Goal: Find specific page/section: Find specific page/section

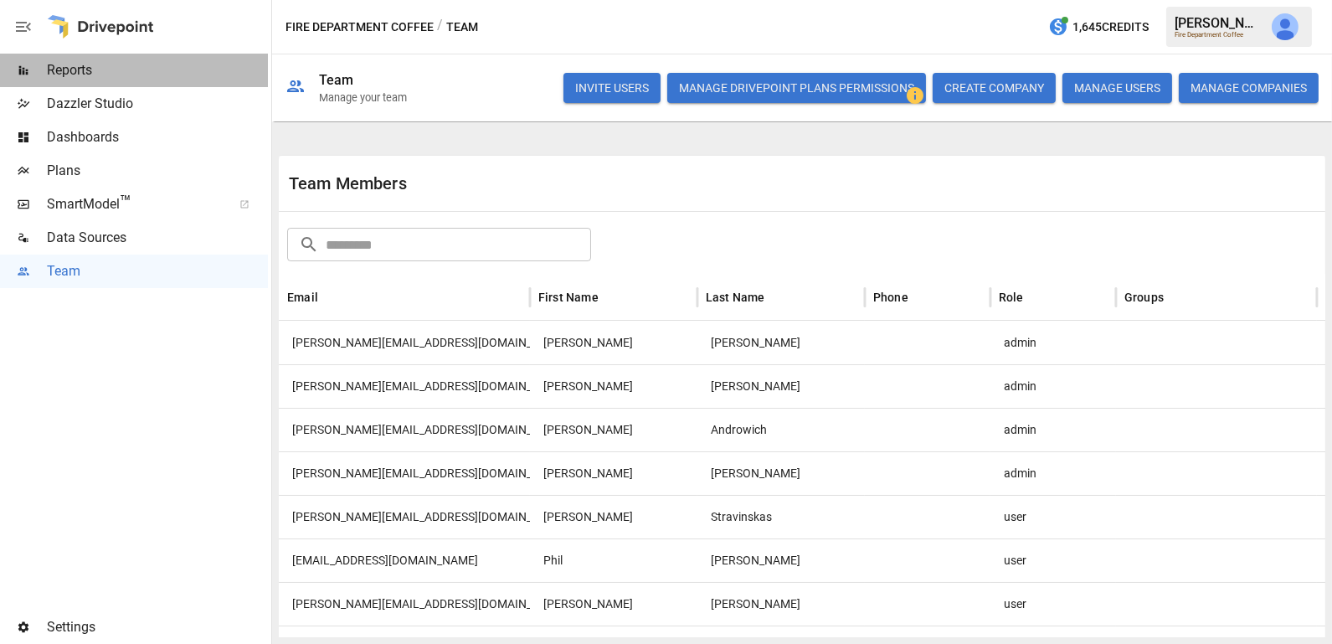
click at [112, 75] on span "Reports" at bounding box center [157, 70] width 221 height 20
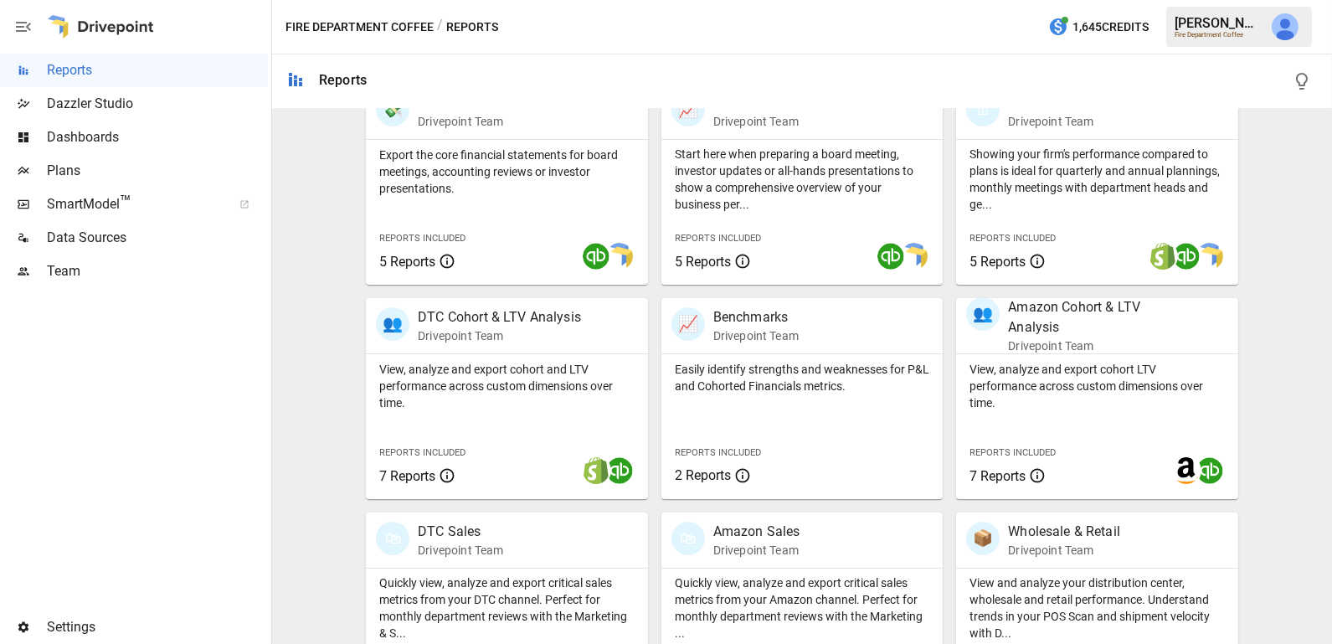
scroll to position [439, 0]
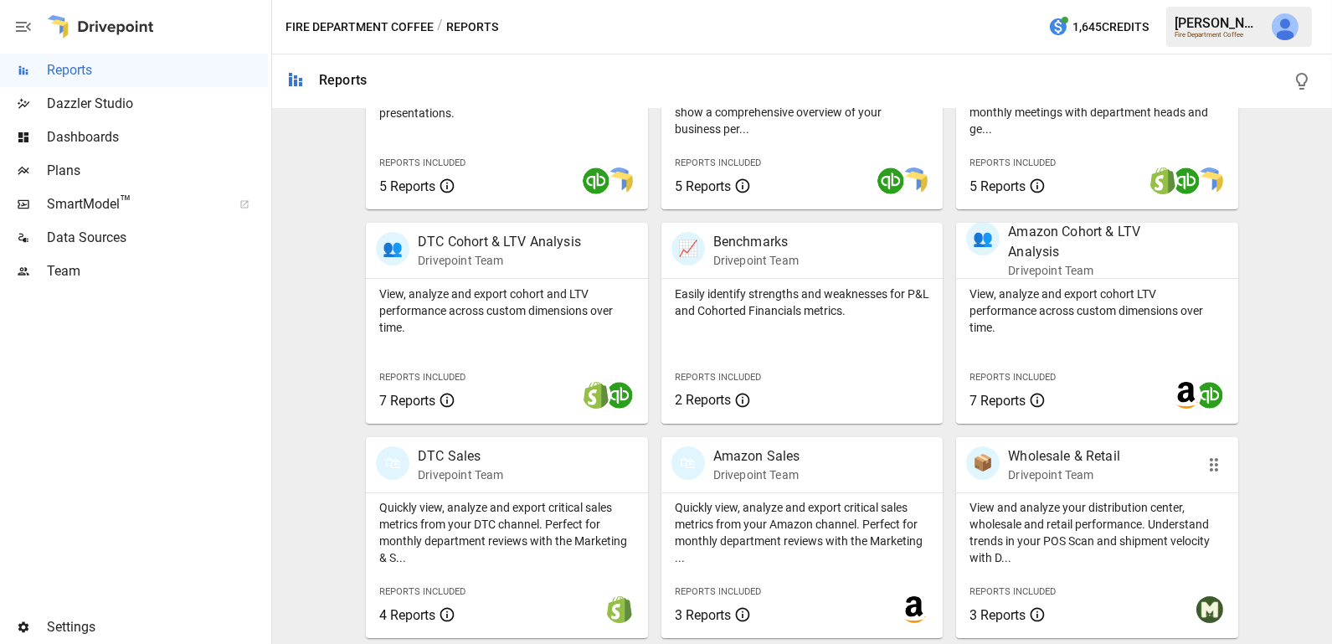
click at [1015, 528] on p "View and analyze your distribution center, wholesale and retail performance. Un…" at bounding box center [1096, 532] width 255 height 67
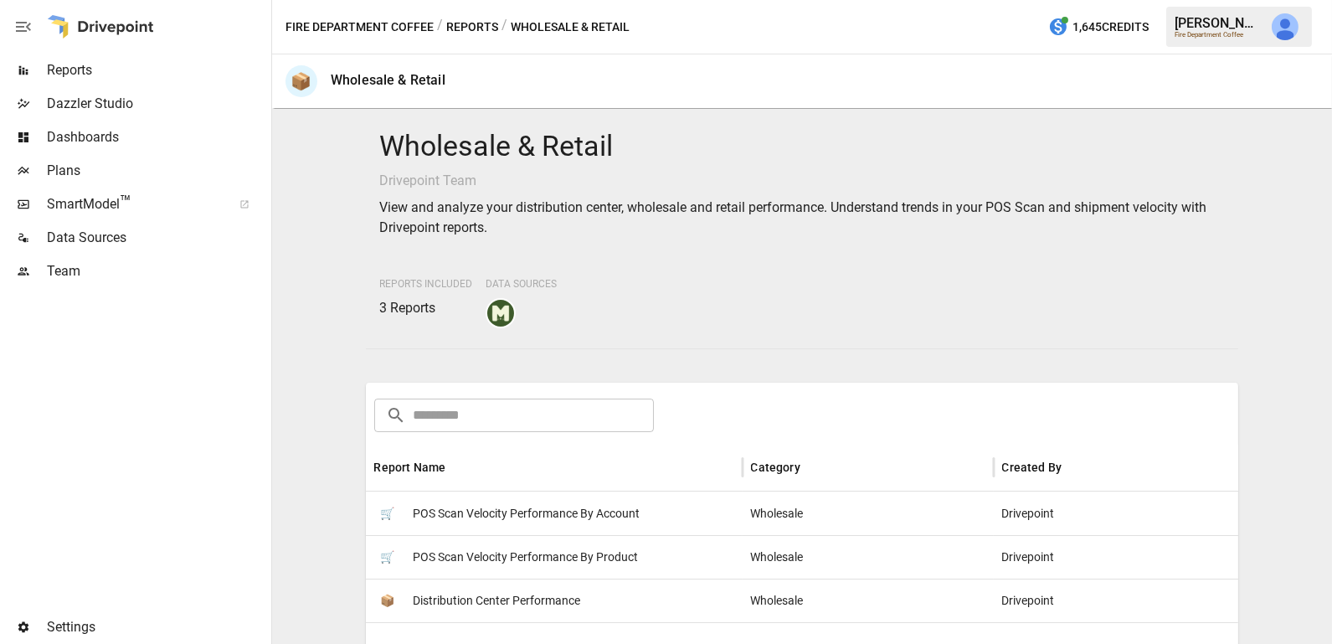
click at [640, 523] on span "POS Scan Velocity Performance By Account" at bounding box center [526, 513] width 227 height 43
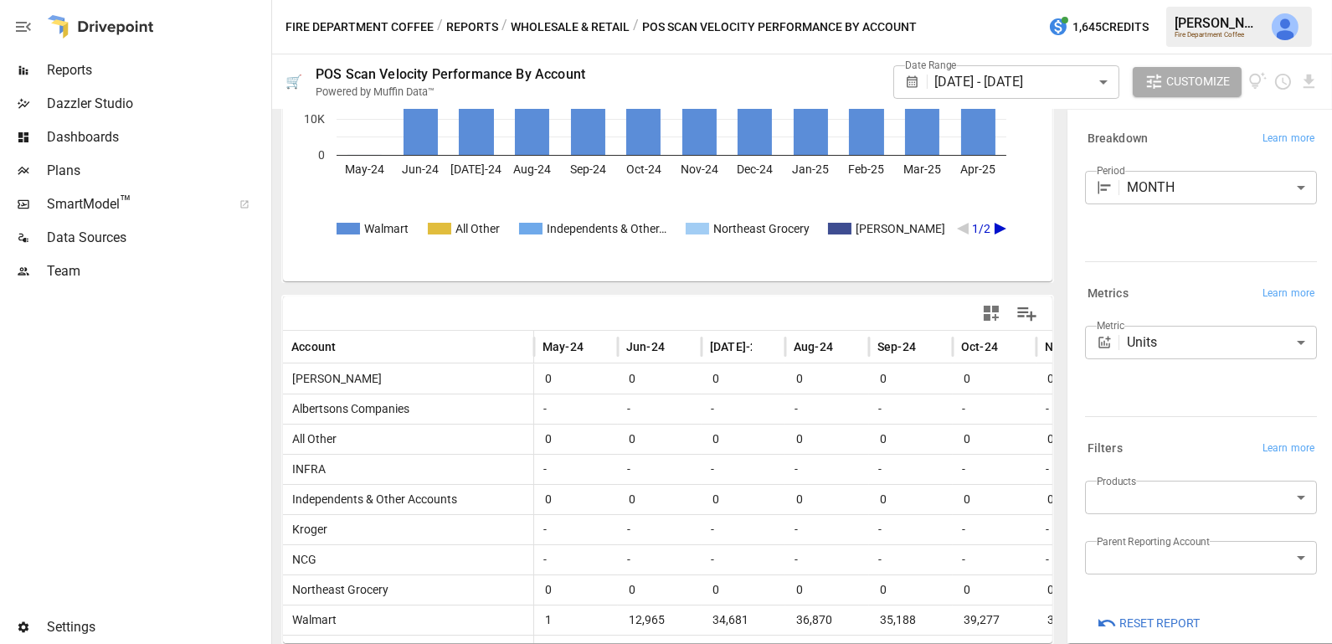
scroll to position [21, 0]
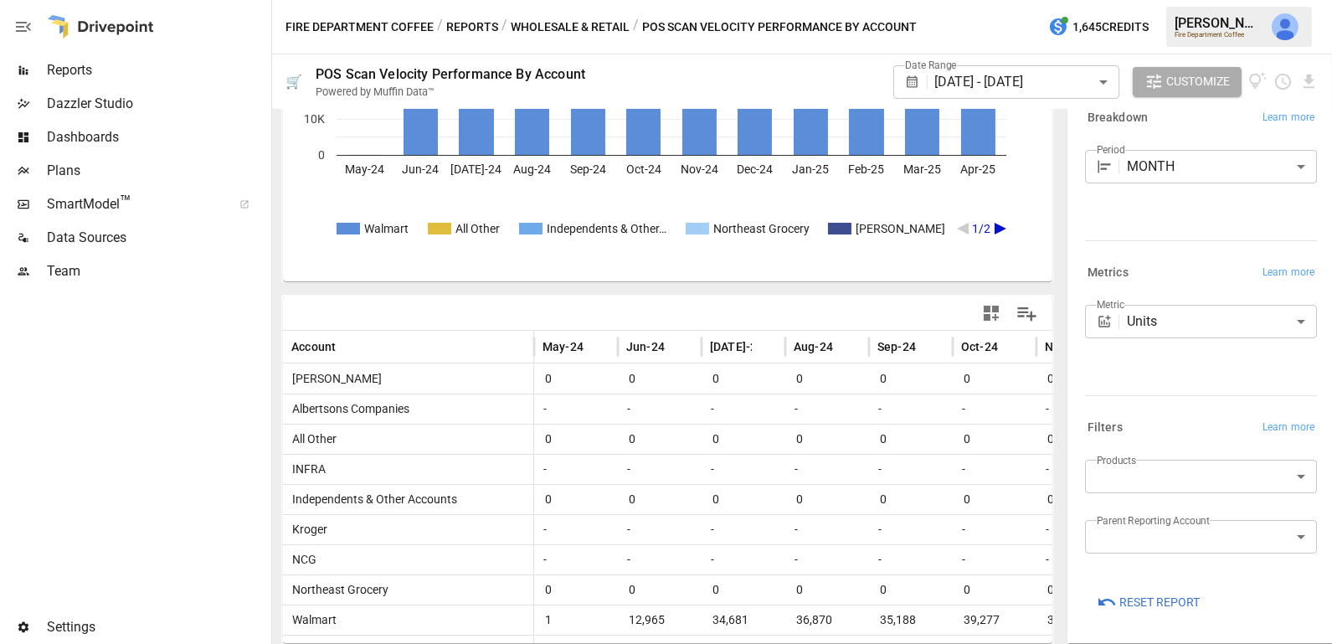
click at [587, 18] on button "Wholesale & Retail" at bounding box center [570, 27] width 119 height 21
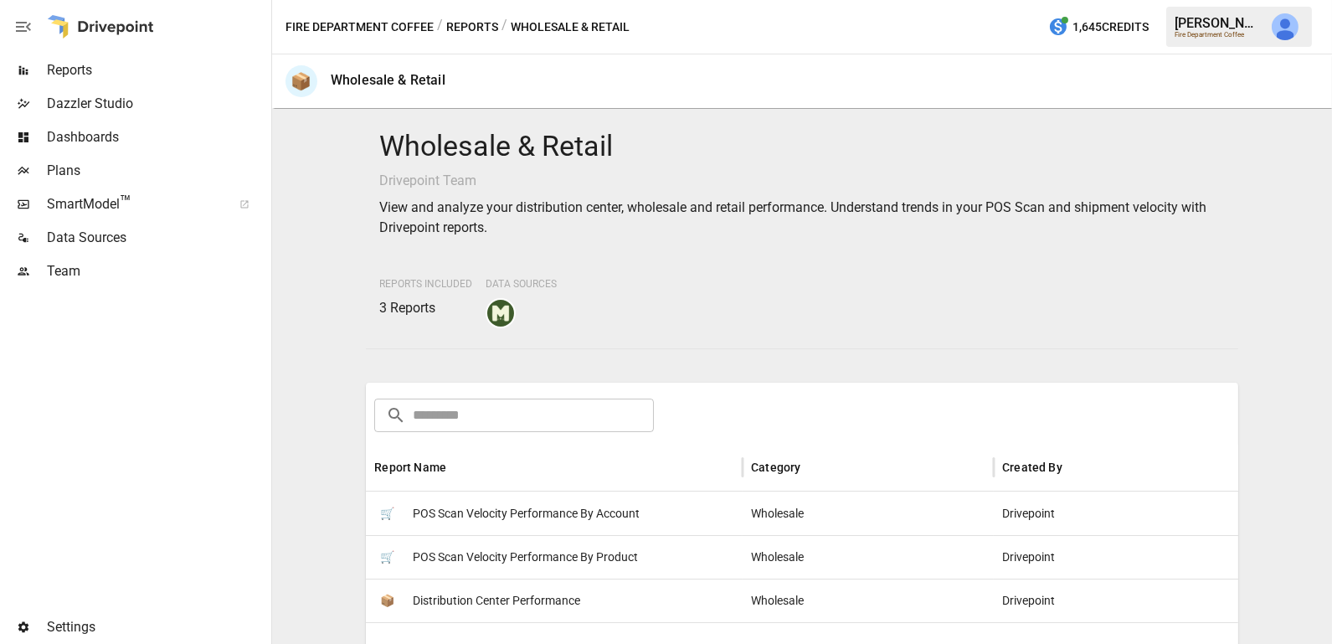
click at [644, 501] on div "🛒 POS Scan Velocity Performance By Account" at bounding box center [554, 513] width 377 height 44
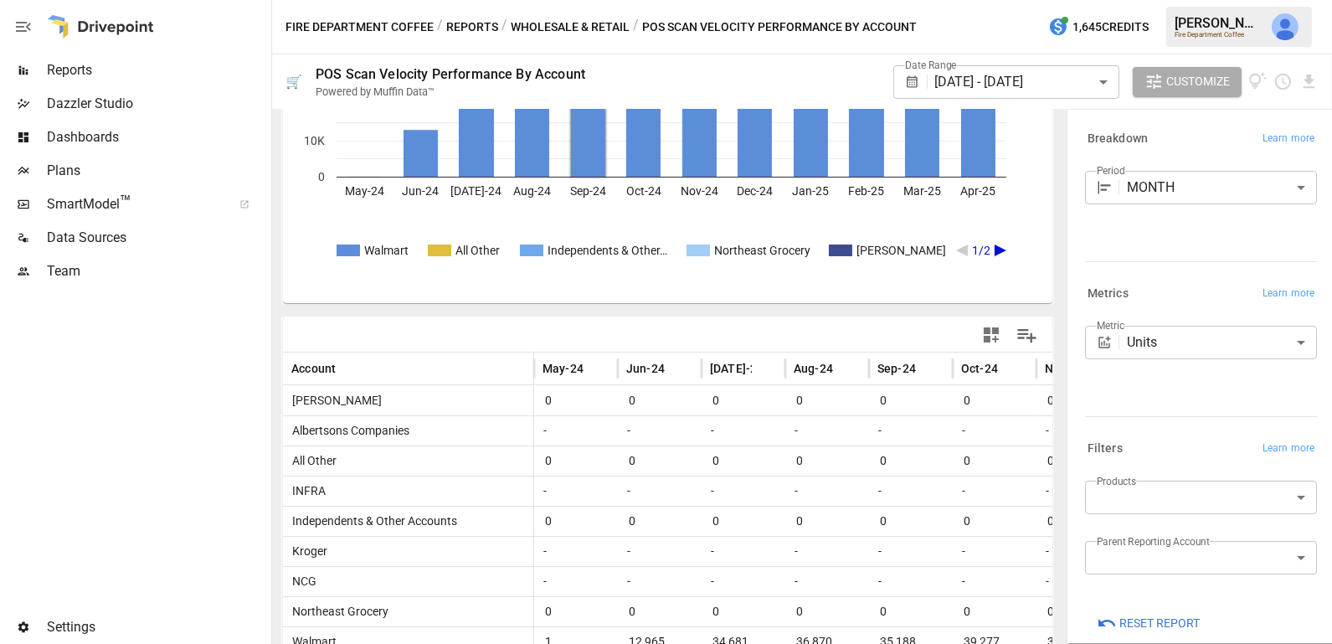
scroll to position [240, 0]
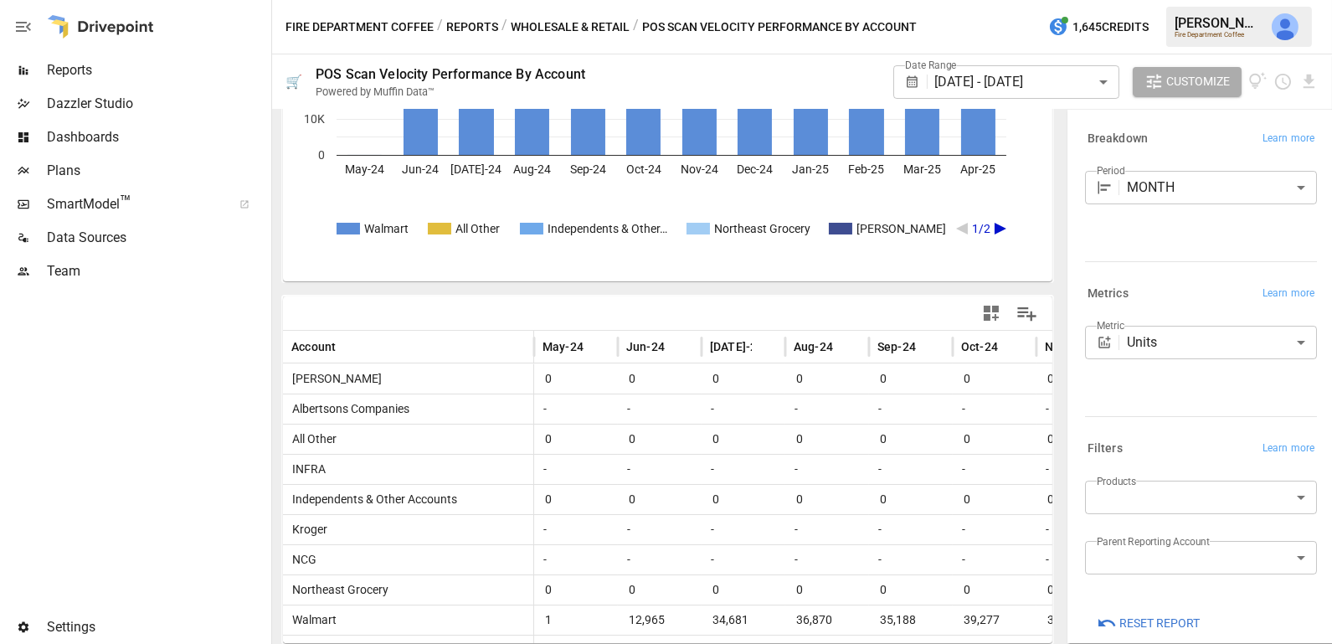
click at [592, 19] on button "Wholesale & Retail" at bounding box center [570, 27] width 119 height 21
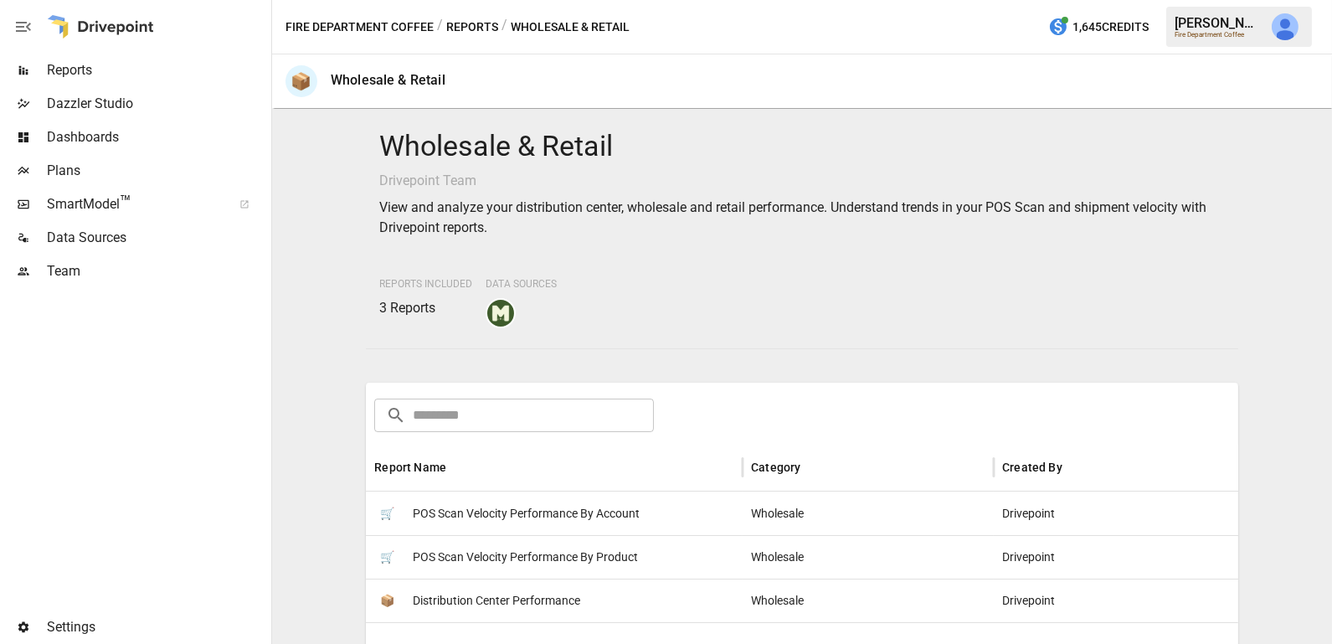
click at [522, 595] on span "Distribution Center Performance" at bounding box center [496, 600] width 167 height 43
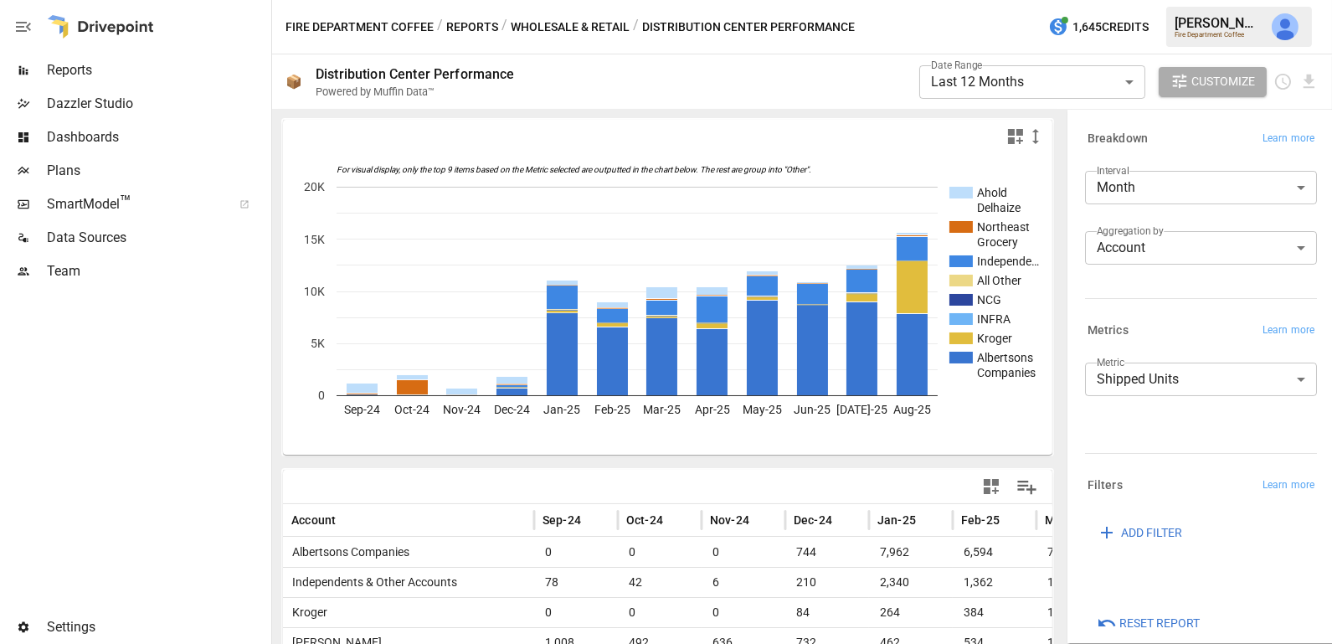
click at [1285, 27] on img "Julie Wilton" at bounding box center [1285, 26] width 27 height 27
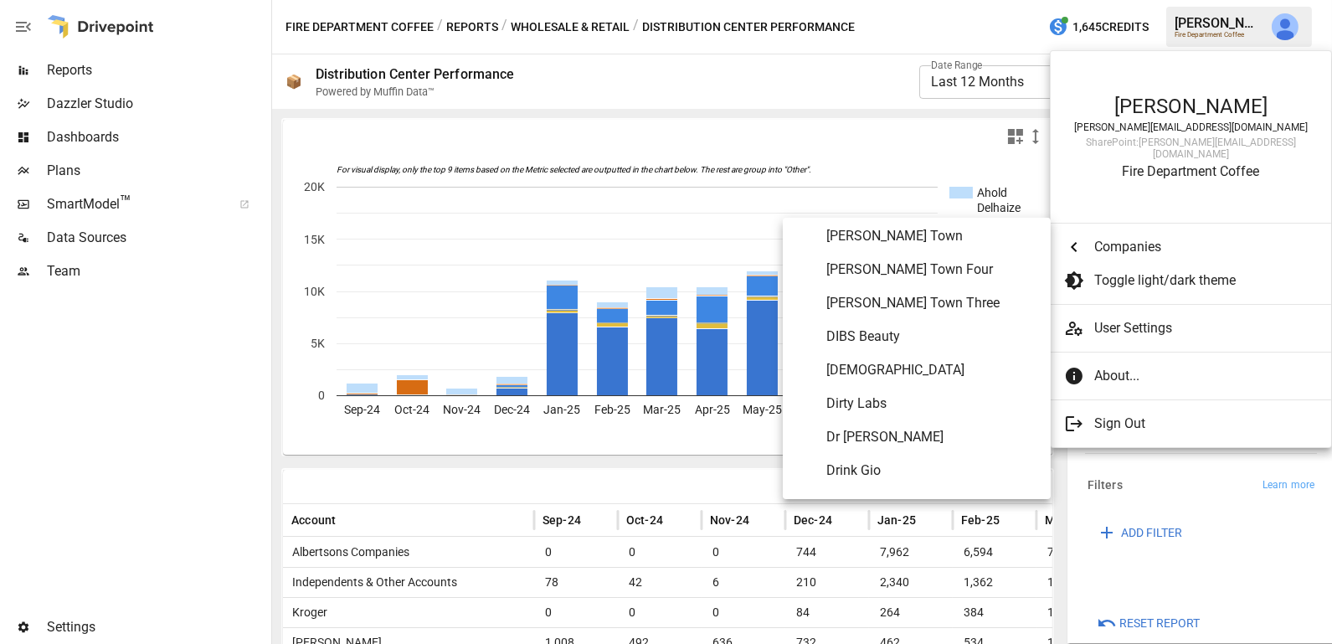
scroll to position [2327, 0]
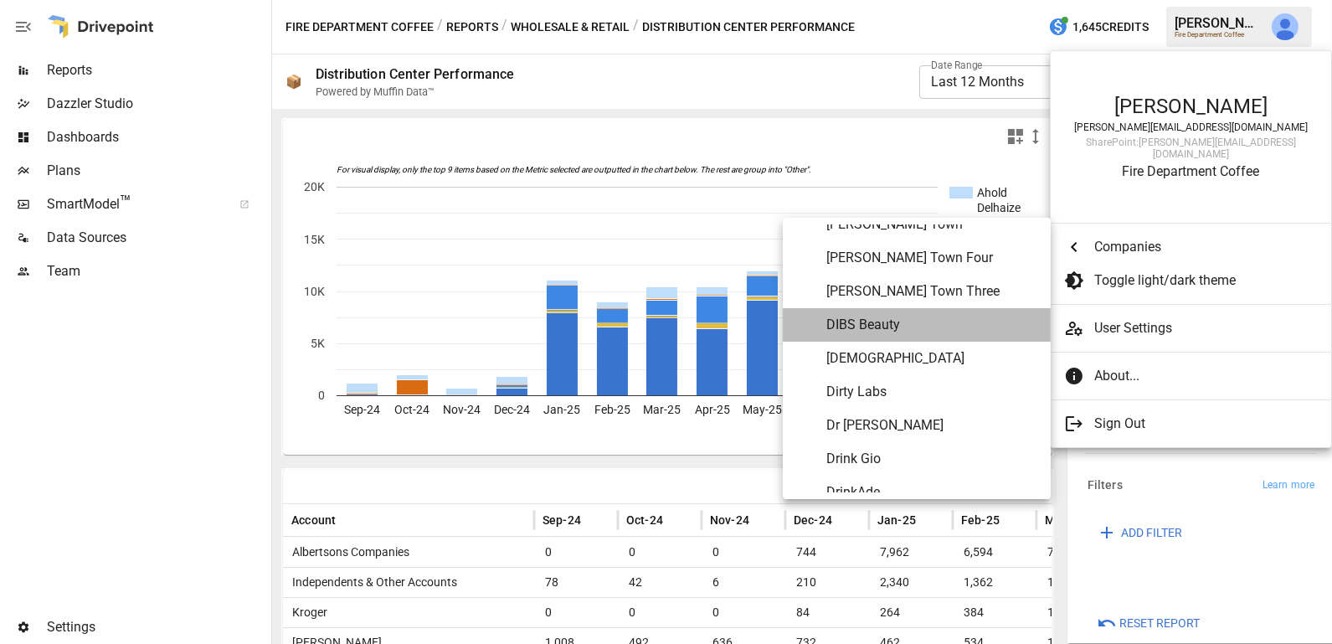
click at [919, 332] on span "DIBS Beauty" at bounding box center [931, 325] width 211 height 20
